Goal: Transaction & Acquisition: Purchase product/service

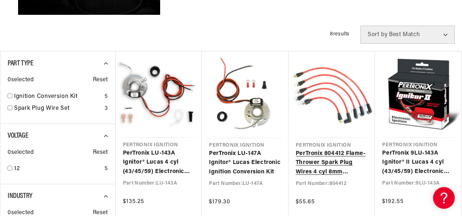
click at [331, 163] on link "PerTronix 804412 Flame-Thrower Spark Plug Wires 4 cyl 8mm Austin/MG Red" at bounding box center [332, 163] width 72 height 28
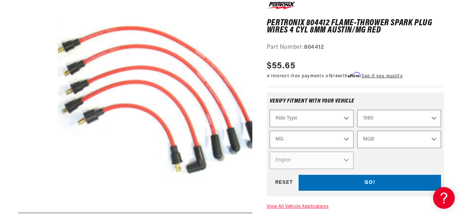
click at [349, 119] on select "Ride Type Automotive Agricultural Industrial Marine Motorcycle" at bounding box center [312, 118] width 84 height 17
select select "Automotive"
click at [270, 110] on select "Ride Type Automotive Agricultural Industrial Marine Motorcycle" at bounding box center [312, 118] width 84 height 17
select select "Automotive"
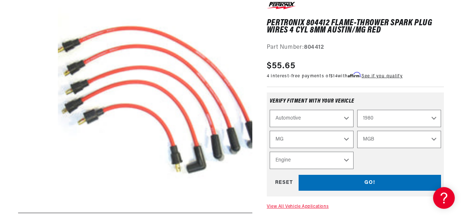
click at [348, 159] on select "Engine 1.8L" at bounding box center [312, 160] width 84 height 17
select select "1.8L"
click at [270, 152] on select "Engine 1.8L" at bounding box center [312, 160] width 84 height 17
select select "Engine"
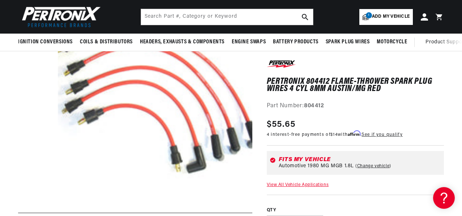
scroll to position [0, 0]
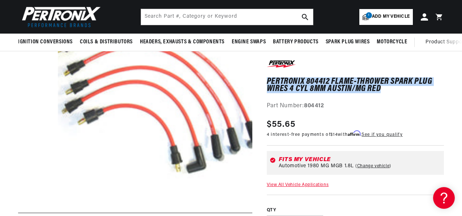
drag, startPoint x: 266, startPoint y: 79, endPoint x: 430, endPoint y: 87, distance: 163.5
click at [430, 87] on h1 "PerTronix 804412 Flame-Thrower Spark Plug Wires 4 cyl 8mm Austin/MG Red" at bounding box center [355, 85] width 177 height 15
copy h1 "PerTronix 804412 Flame-Thrower Spark Plug Wires 4 cyl 8mm Austin/MG Red"
